Goal: Task Accomplishment & Management: Manage account settings

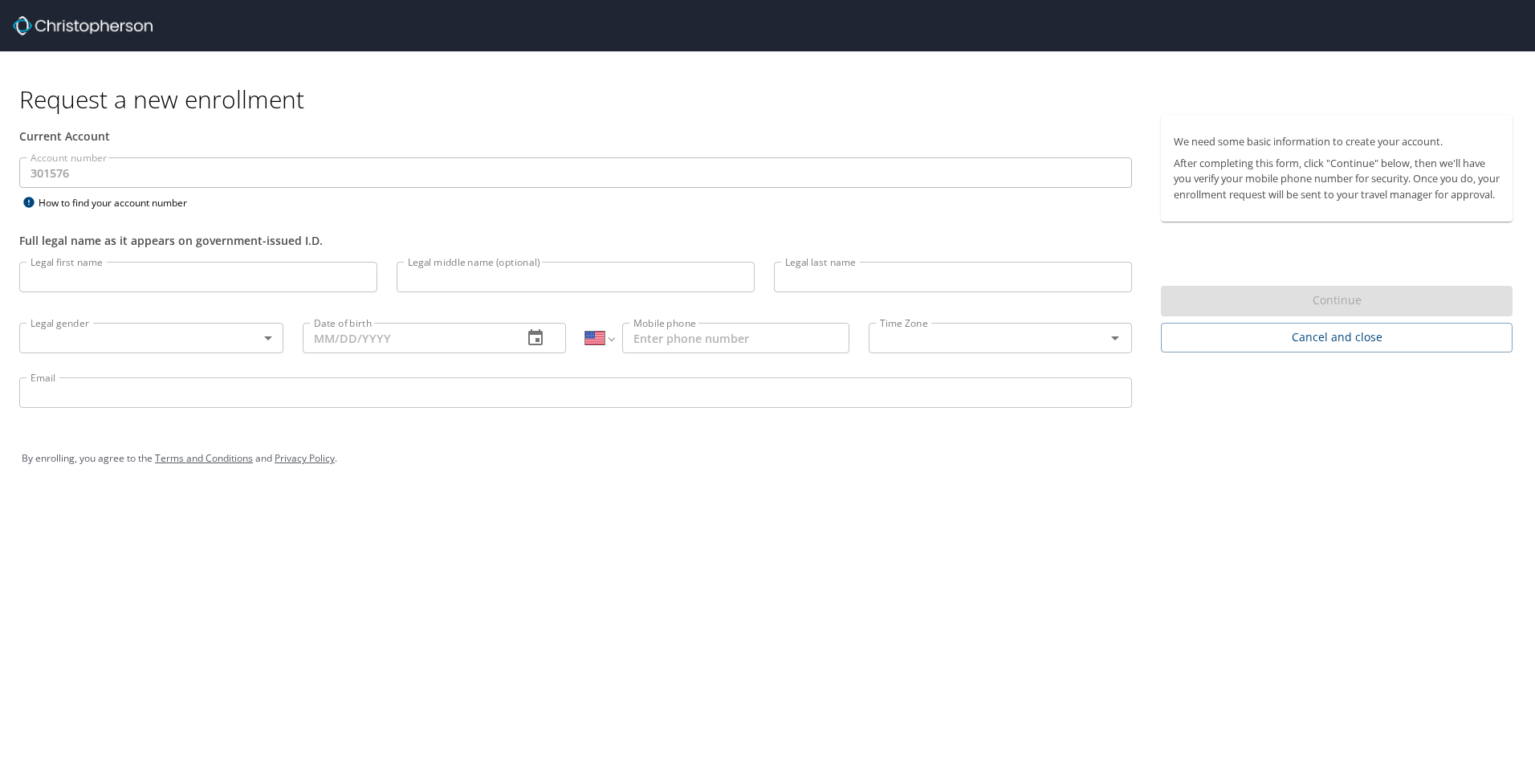
select select "US"
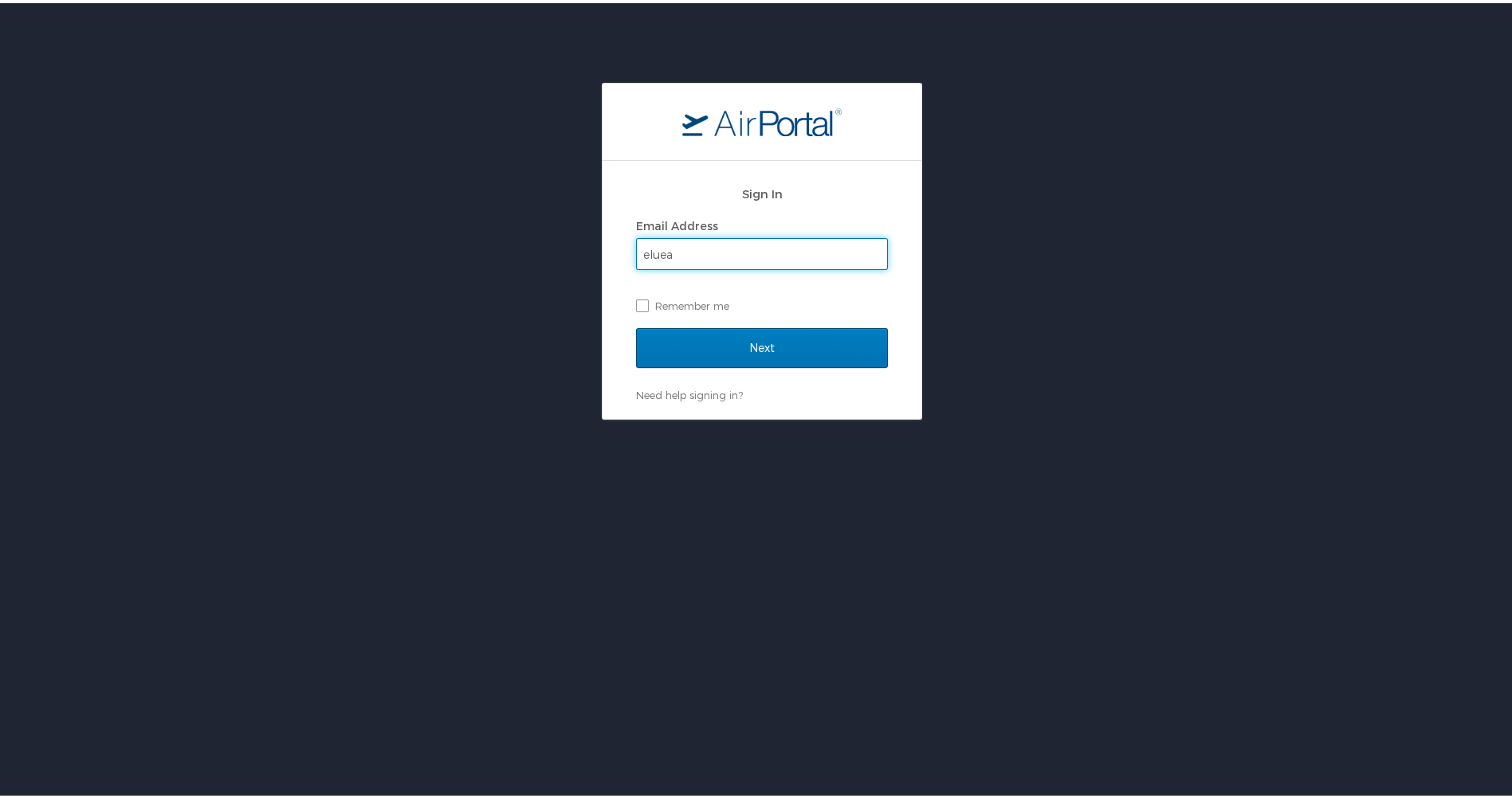
type input "[EMAIL_ADDRESS][DOMAIN_NAME]"
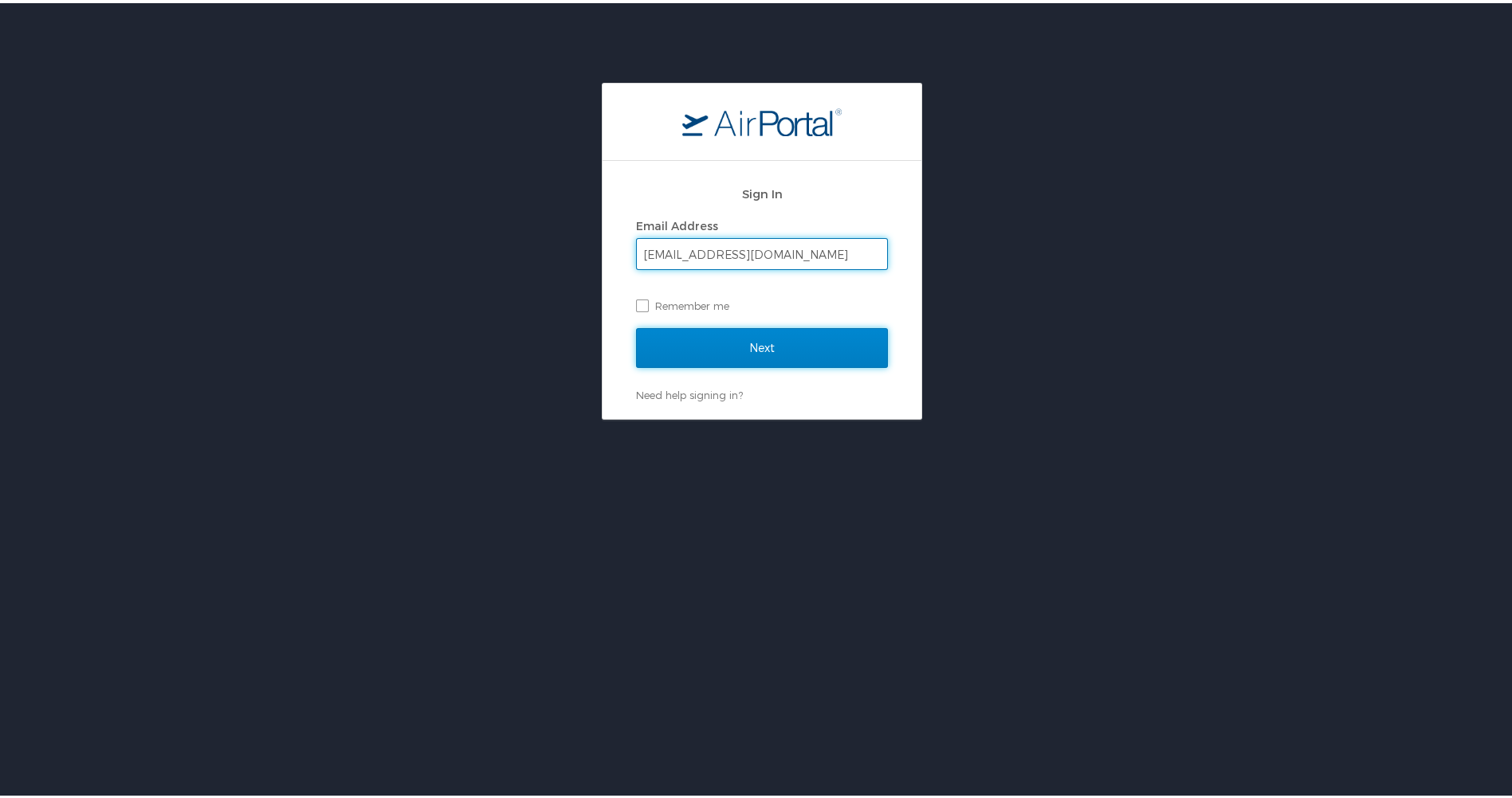
click at [790, 343] on input "Next" at bounding box center [762, 344] width 252 height 40
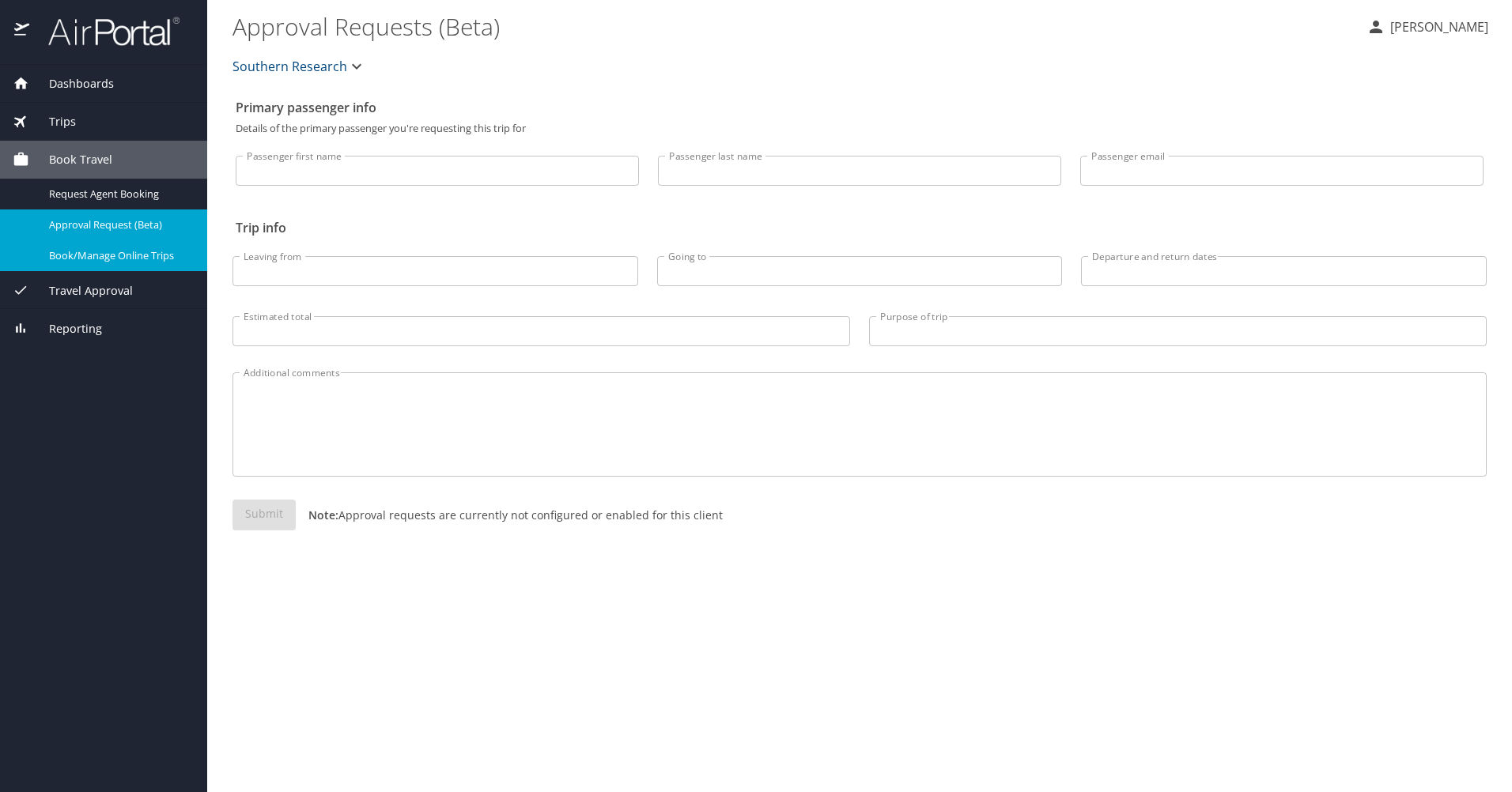
click at [112, 260] on span "Book/Manage Online Trips" at bounding box center [118, 255] width 139 height 15
click at [117, 126] on div "Trips" at bounding box center [103, 122] width 182 height 18
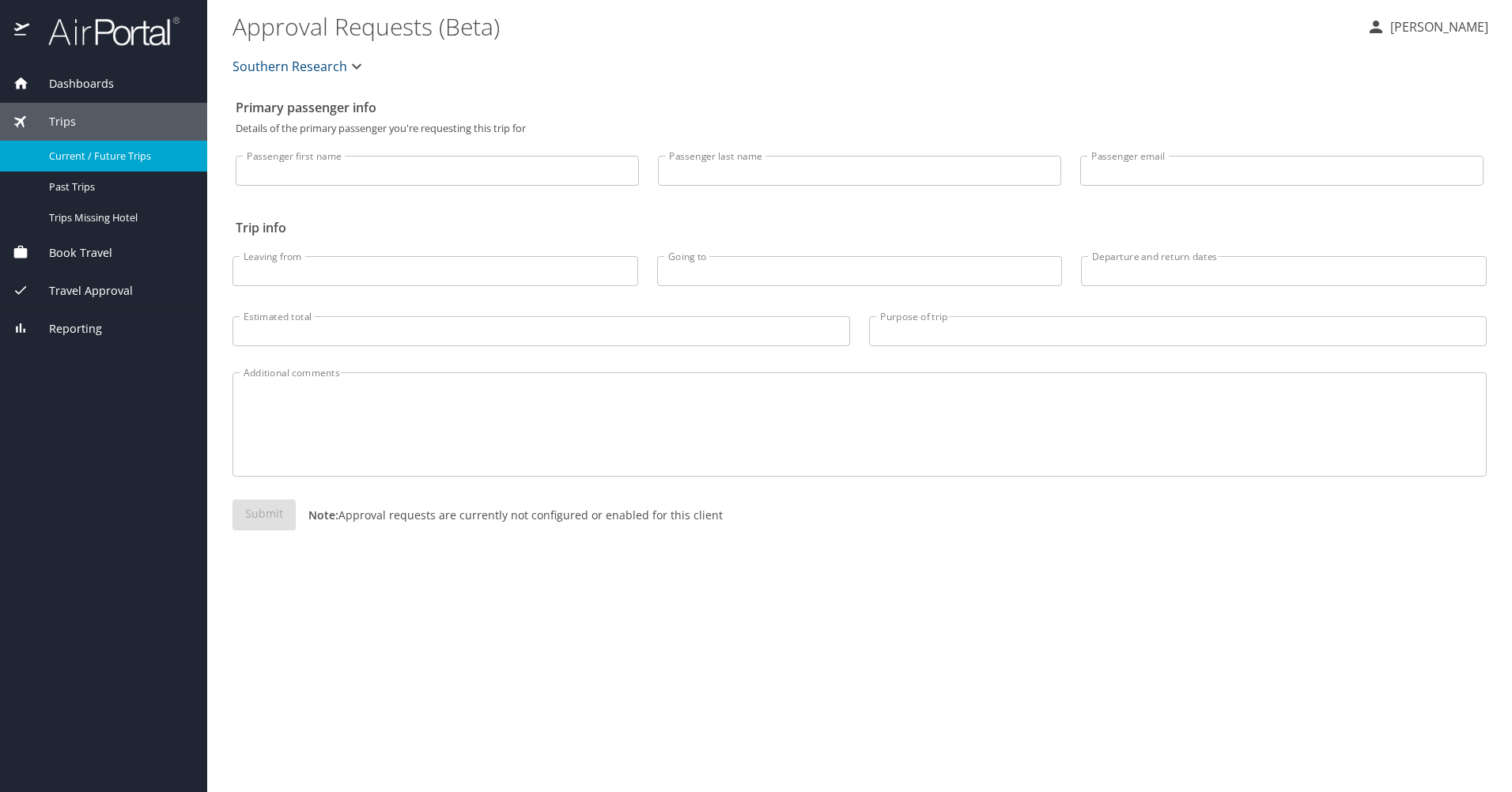
click at [122, 155] on span "Current / Future Trips" at bounding box center [118, 156] width 139 height 15
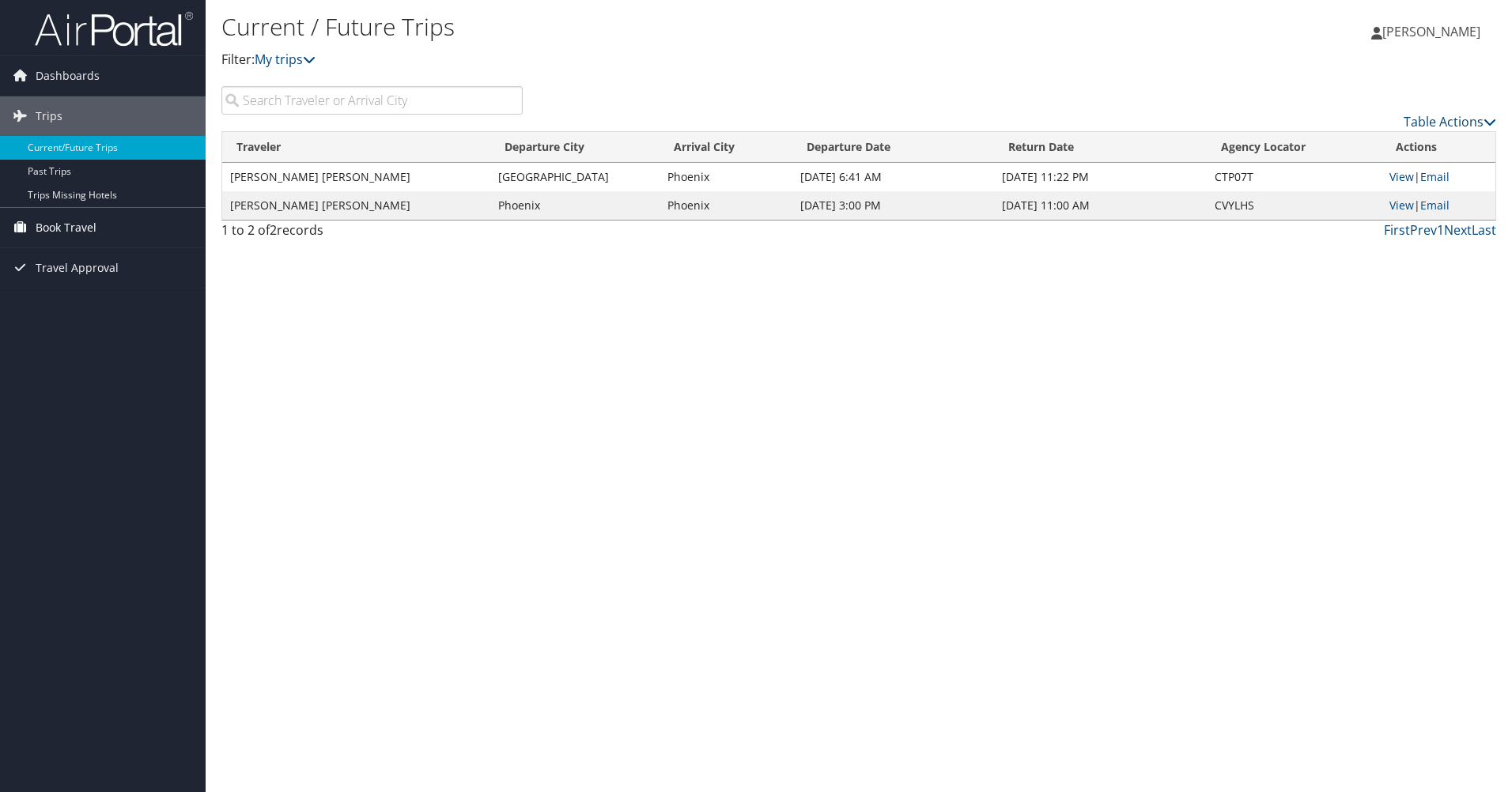
click at [66, 222] on span "Book Travel" at bounding box center [66, 228] width 61 height 39
click at [58, 300] on link "Book/Manage Online Trips" at bounding box center [102, 306] width 206 height 24
click at [530, 647] on div "Current / Future Trips Filter: My trips ERIN LUEA ERIN LUEA My Settings Travel …" at bounding box center [859, 396] width 1306 height 792
click at [68, 76] on span "Dashboards" at bounding box center [67, 76] width 64 height 39
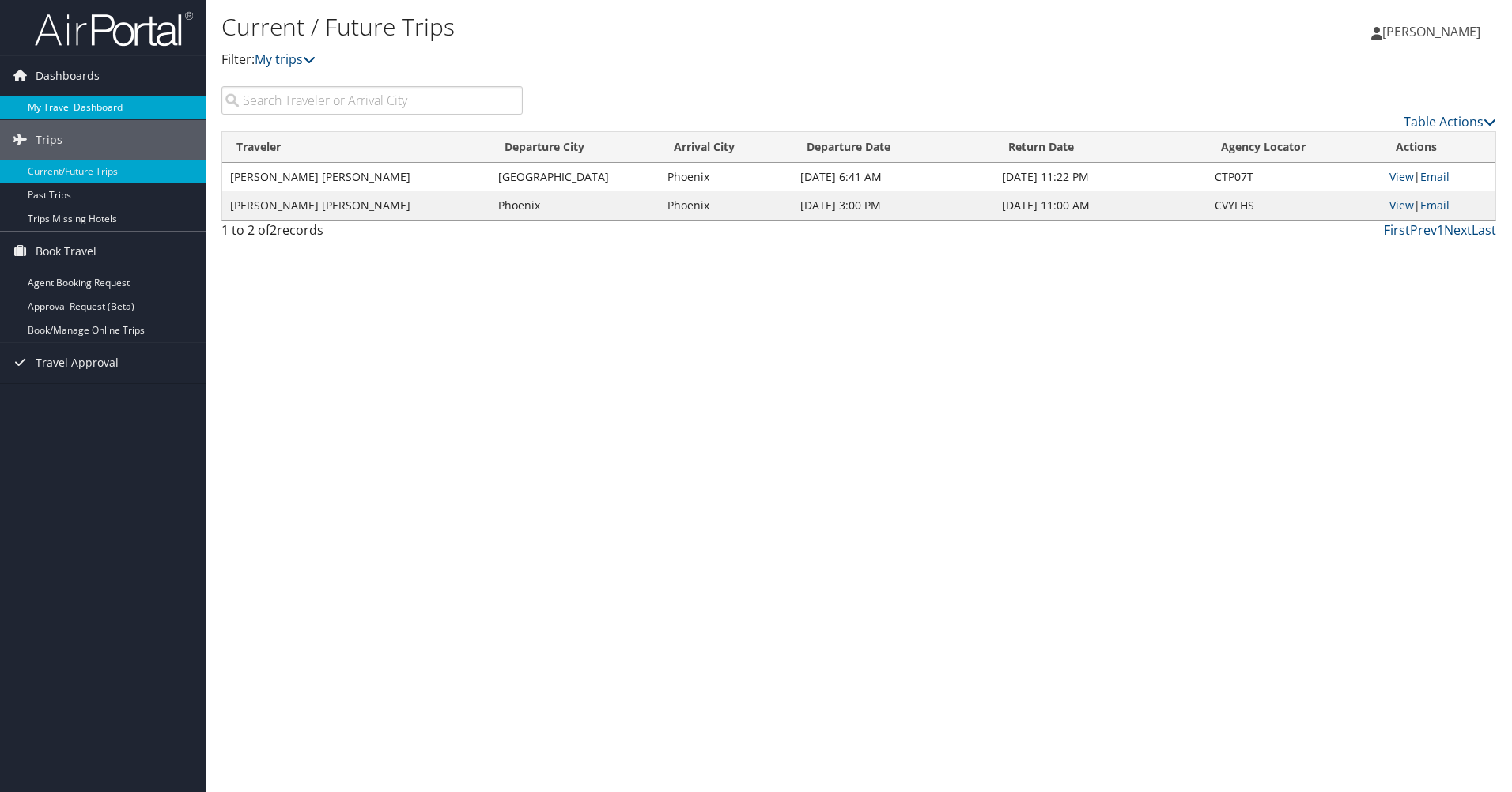
click at [68, 99] on link "My Travel Dashboard" at bounding box center [102, 107] width 206 height 24
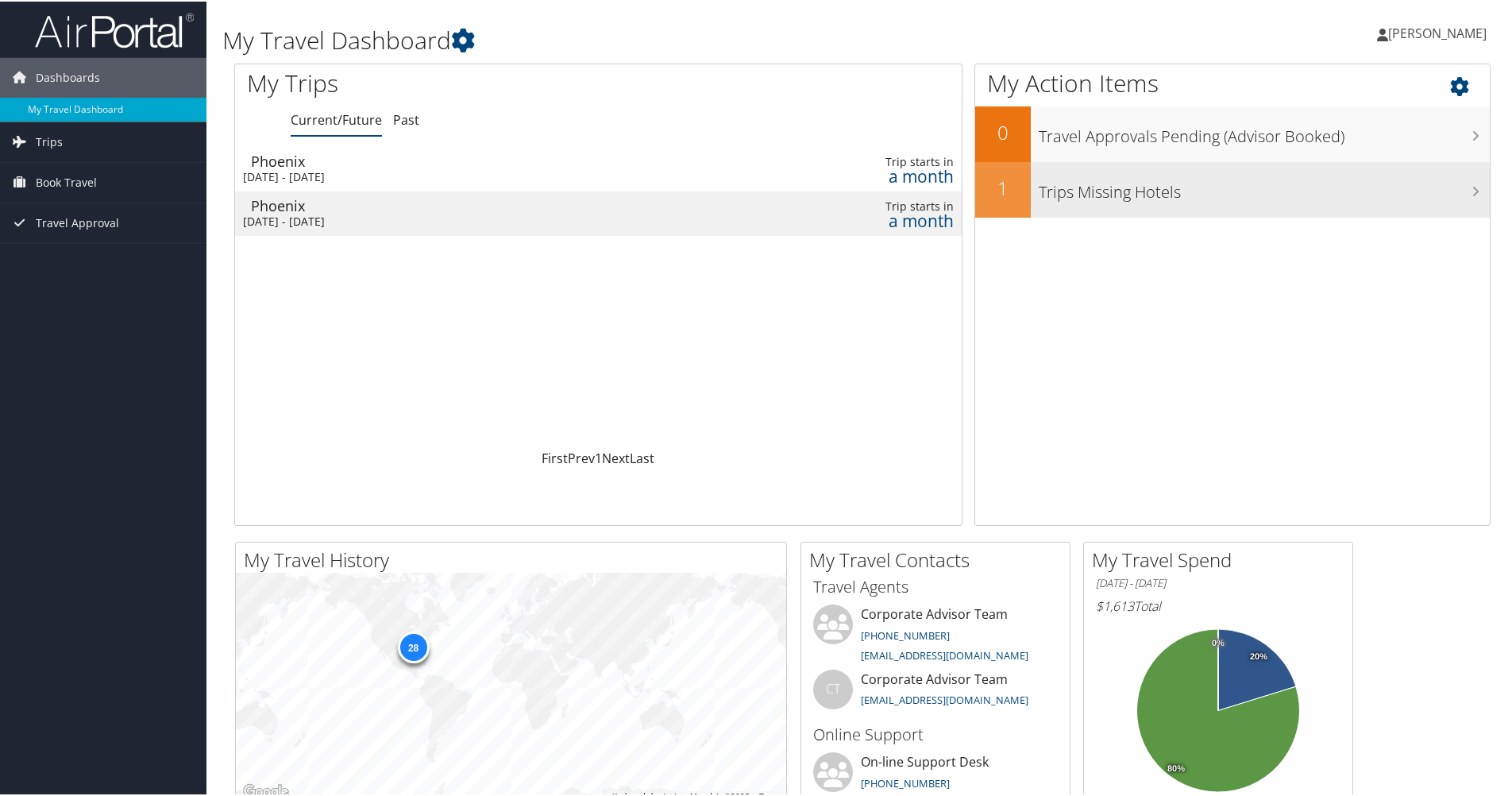
click at [1017, 187] on h2 "1" at bounding box center [1003, 186] width 55 height 27
